Goal: Task Accomplishment & Management: Complete application form

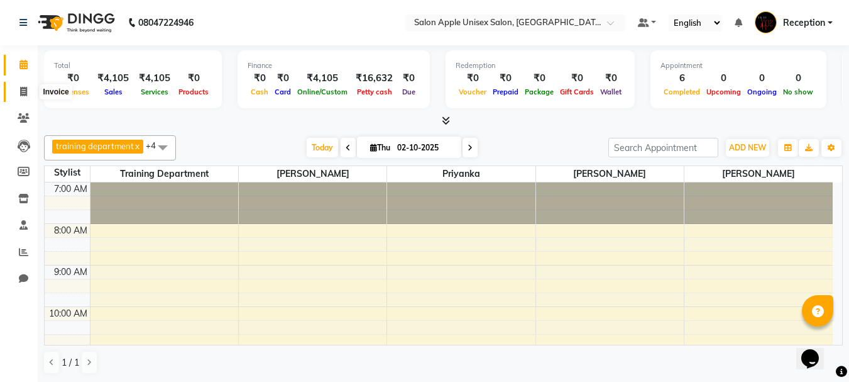
click at [16, 90] on span at bounding box center [24, 92] width 22 height 14
select select "92"
select select "service"
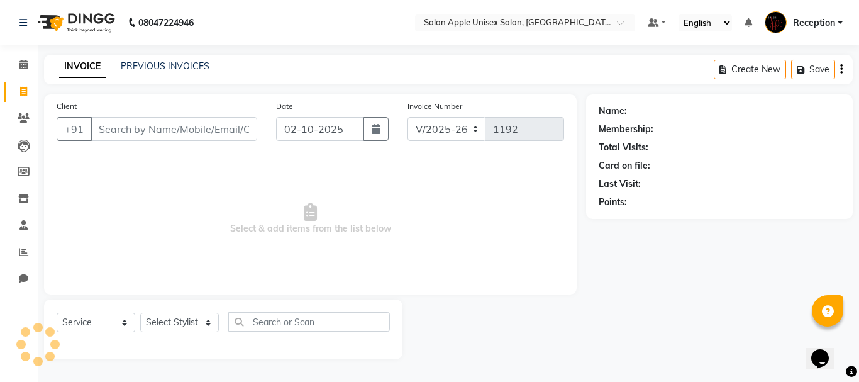
click at [114, 136] on input "Client" at bounding box center [174, 129] width 167 height 24
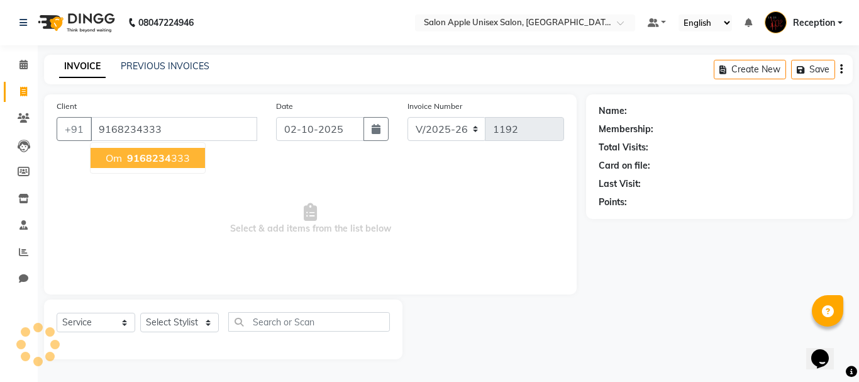
type input "9168234333"
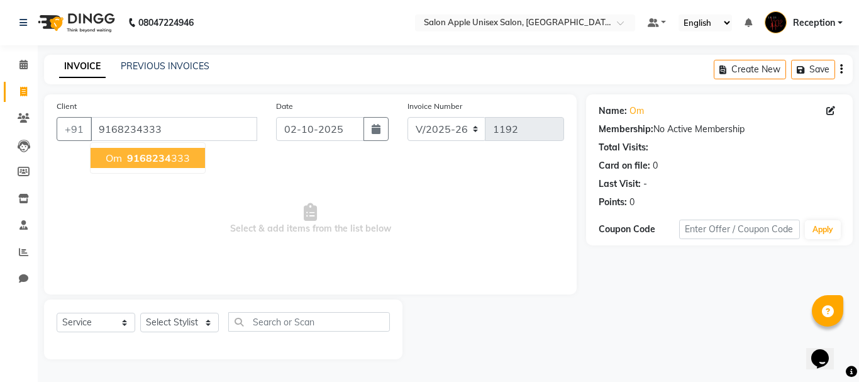
click at [112, 163] on span "Om" at bounding box center [114, 158] width 16 height 13
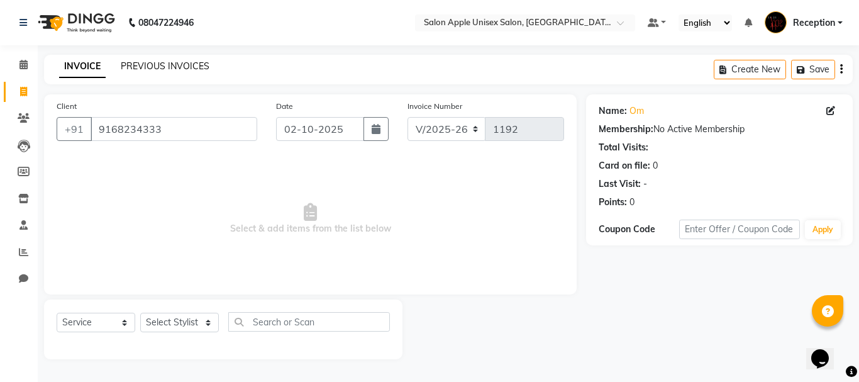
click at [152, 65] on link "PREVIOUS INVOICES" at bounding box center [165, 65] width 89 height 11
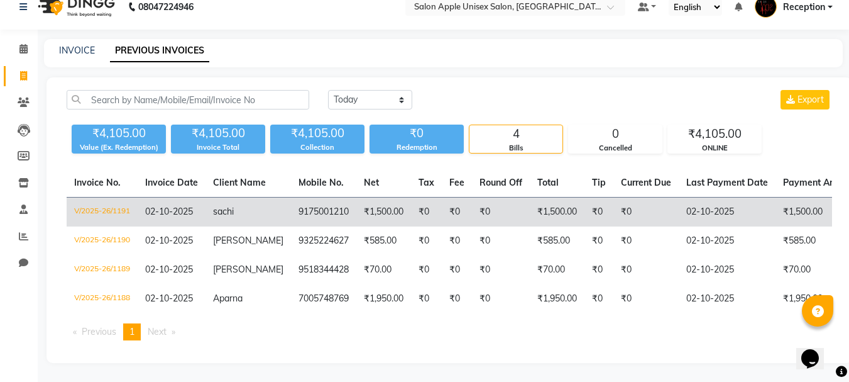
scroll to position [25, 0]
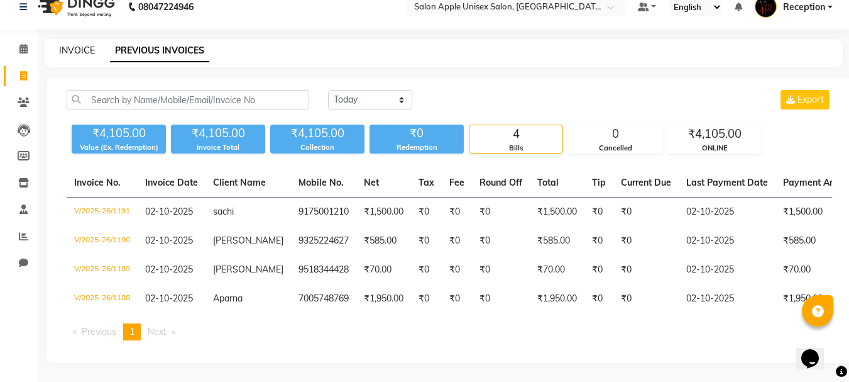
click at [60, 45] on link "INVOICE" at bounding box center [77, 50] width 36 height 11
select select "92"
select select "service"
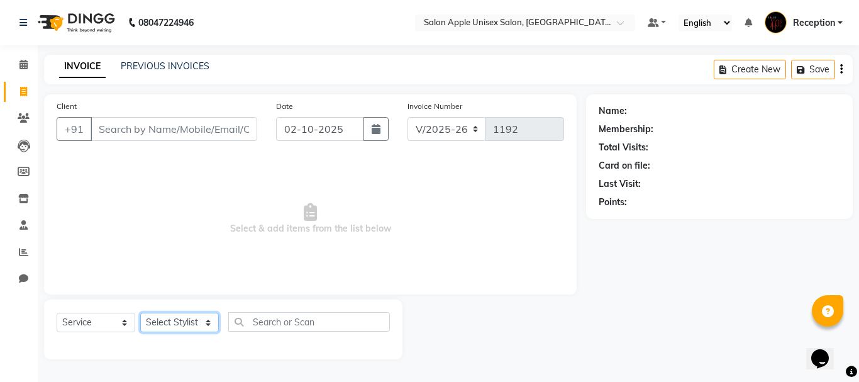
click at [208, 319] on select "Select Stylist [PERSON_NAME] priyanka Reception [PERSON_NAME] [PERSON_NAME] tra…" at bounding box center [179, 321] width 79 height 19
select select "7984"
click at [140, 312] on select "Select Stylist [PERSON_NAME] priyanka Reception [PERSON_NAME] [PERSON_NAME] tra…" at bounding box center [179, 321] width 79 height 19
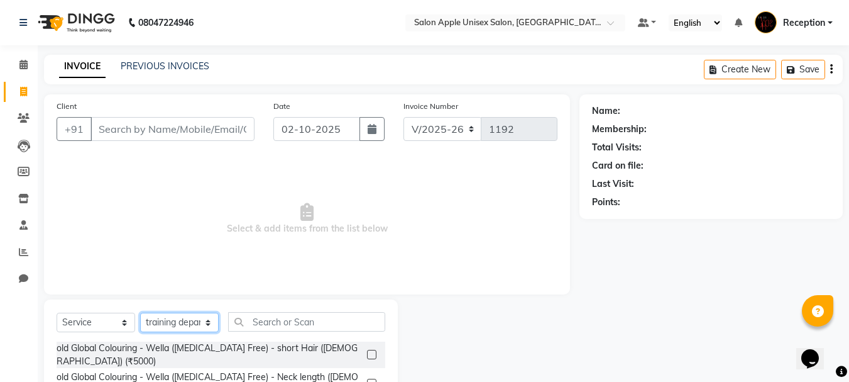
click at [181, 319] on select "Select Stylist [PERSON_NAME] priyanka Reception [PERSON_NAME] [PERSON_NAME] tra…" at bounding box center [179, 321] width 79 height 19
click at [23, 63] on icon at bounding box center [23, 64] width 8 height 9
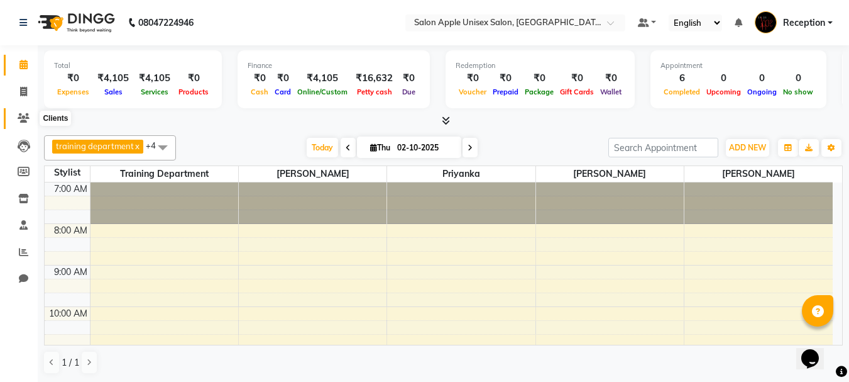
click at [24, 121] on icon at bounding box center [24, 117] width 12 height 9
